Goal: Information Seeking & Learning: Understand process/instructions

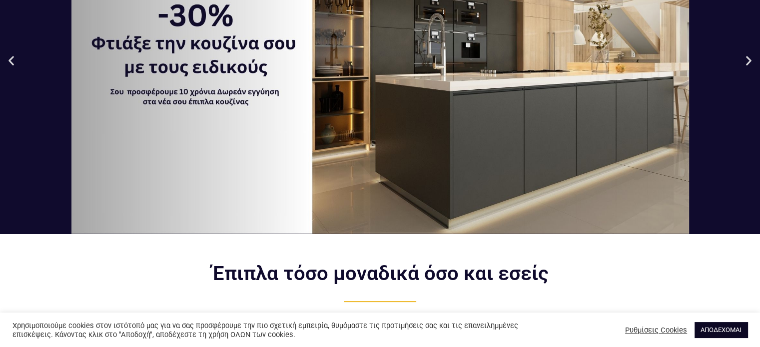
click at [726, 331] on link "ΑΠΟΔΕΧΟΜΑΙ" at bounding box center [721, 329] width 53 height 15
click at [714, 325] on link "ΑΠΟΔΕΧΟΜΑΙ" at bounding box center [721, 329] width 53 height 15
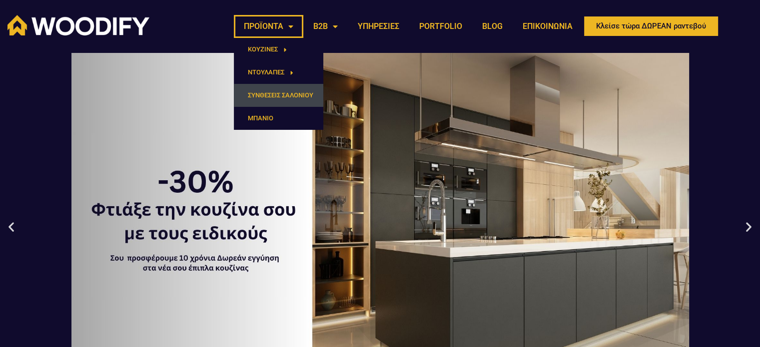
click at [273, 92] on link "ΣΥΝΘΕΣΕΙΣ ΣΑΛΟΝΙΟΥ" at bounding box center [278, 95] width 89 height 23
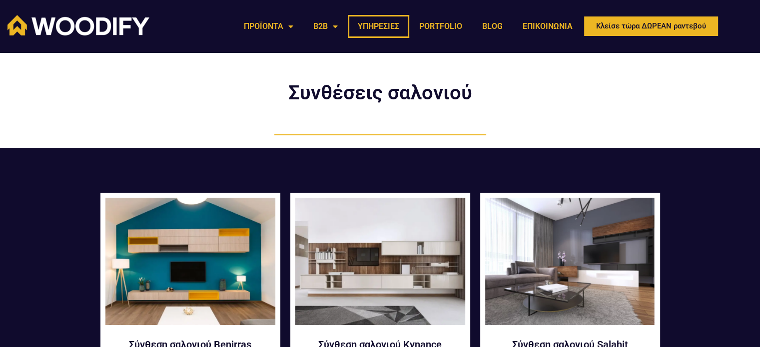
click at [389, 26] on link "ΥΠΗΡΕΣΙΕΣ" at bounding box center [378, 26] width 61 height 23
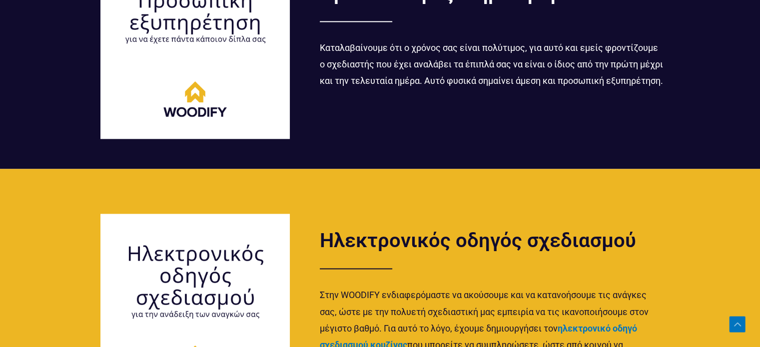
scroll to position [1500, 0]
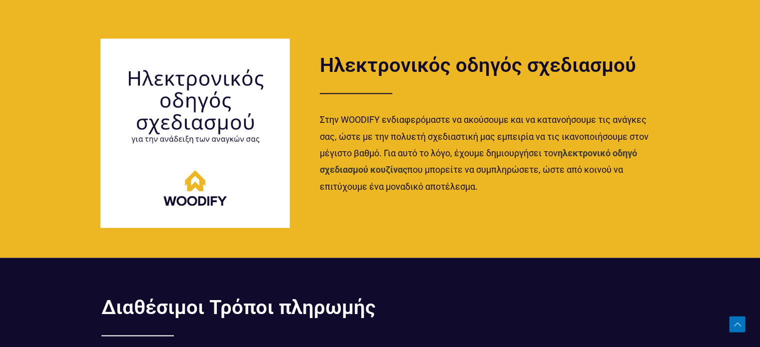
click at [593, 149] on strong "ηλεκτρονικό οδηγό σχεδιασμού κουζίνας" at bounding box center [478, 161] width 317 height 27
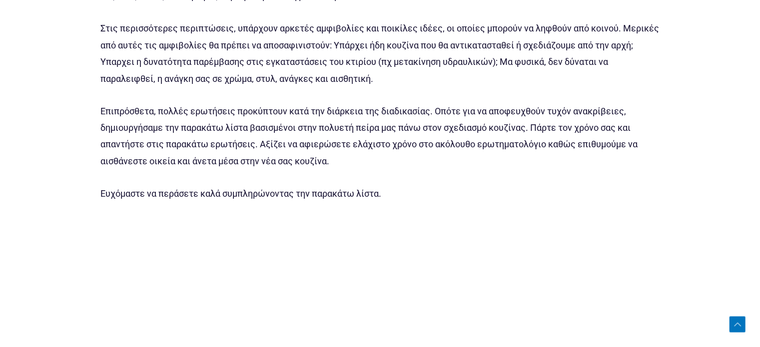
scroll to position [585, 0]
